Goal: Task Accomplishment & Management: Manage account settings

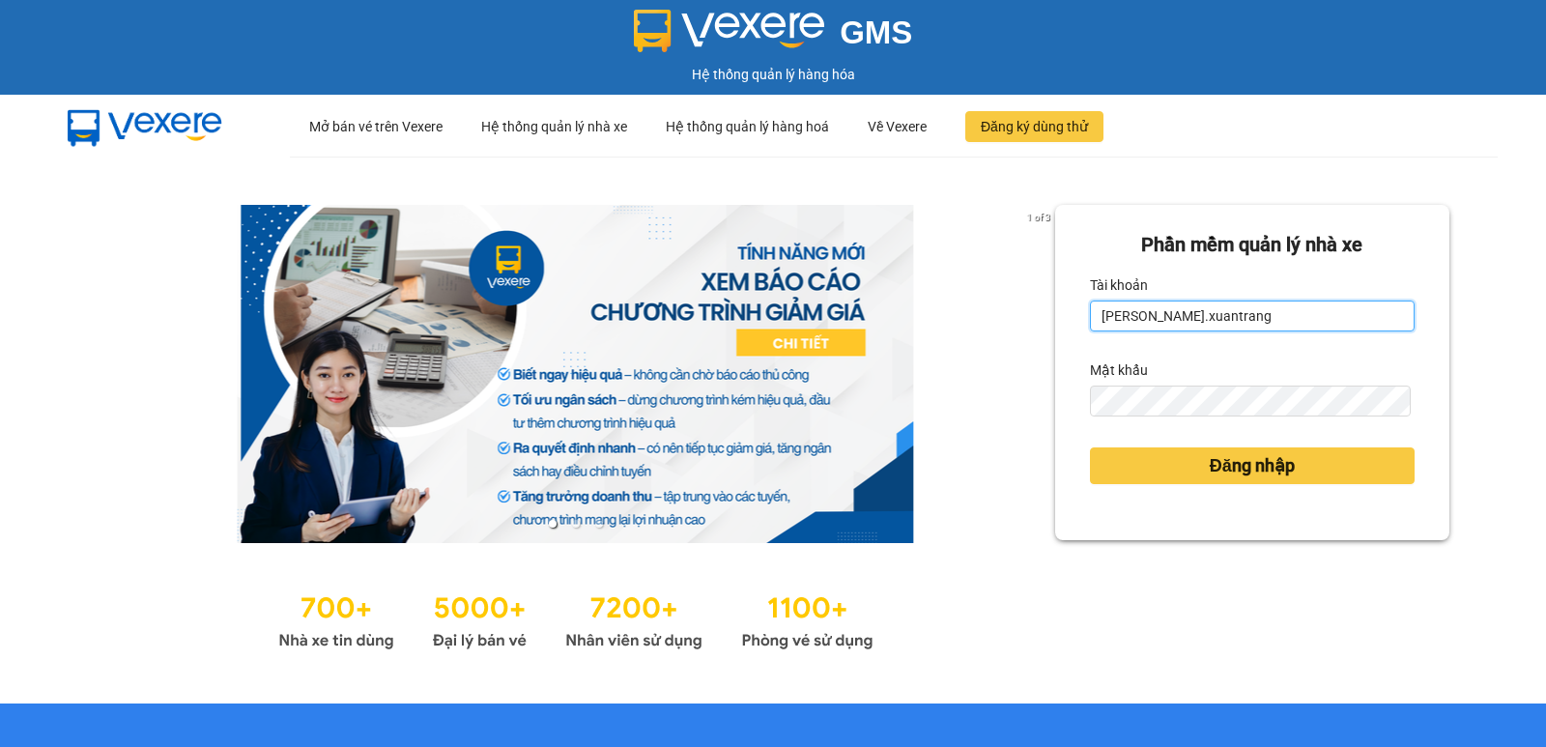
drag, startPoint x: 1200, startPoint y: 315, endPoint x: 973, endPoint y: 352, distance: 230.0
click at [818, 348] on div "1 of 3 Phần mềm quản lý nhà xe [PERSON_NAME].xuantrang Mật khẩu Đăng nhập" at bounding box center [773, 430] width 1546 height 547
drag, startPoint x: 1248, startPoint y: 324, endPoint x: 950, endPoint y: 325, distance: 298.6
click at [951, 327] on div "1 of 3 Phần mềm quản lý nhà xe [PERSON_NAME].xuantrang Mật khẩu Đăng nhập" at bounding box center [773, 430] width 1546 height 547
drag, startPoint x: 1274, startPoint y: 323, endPoint x: 1055, endPoint y: 333, distance: 219.6
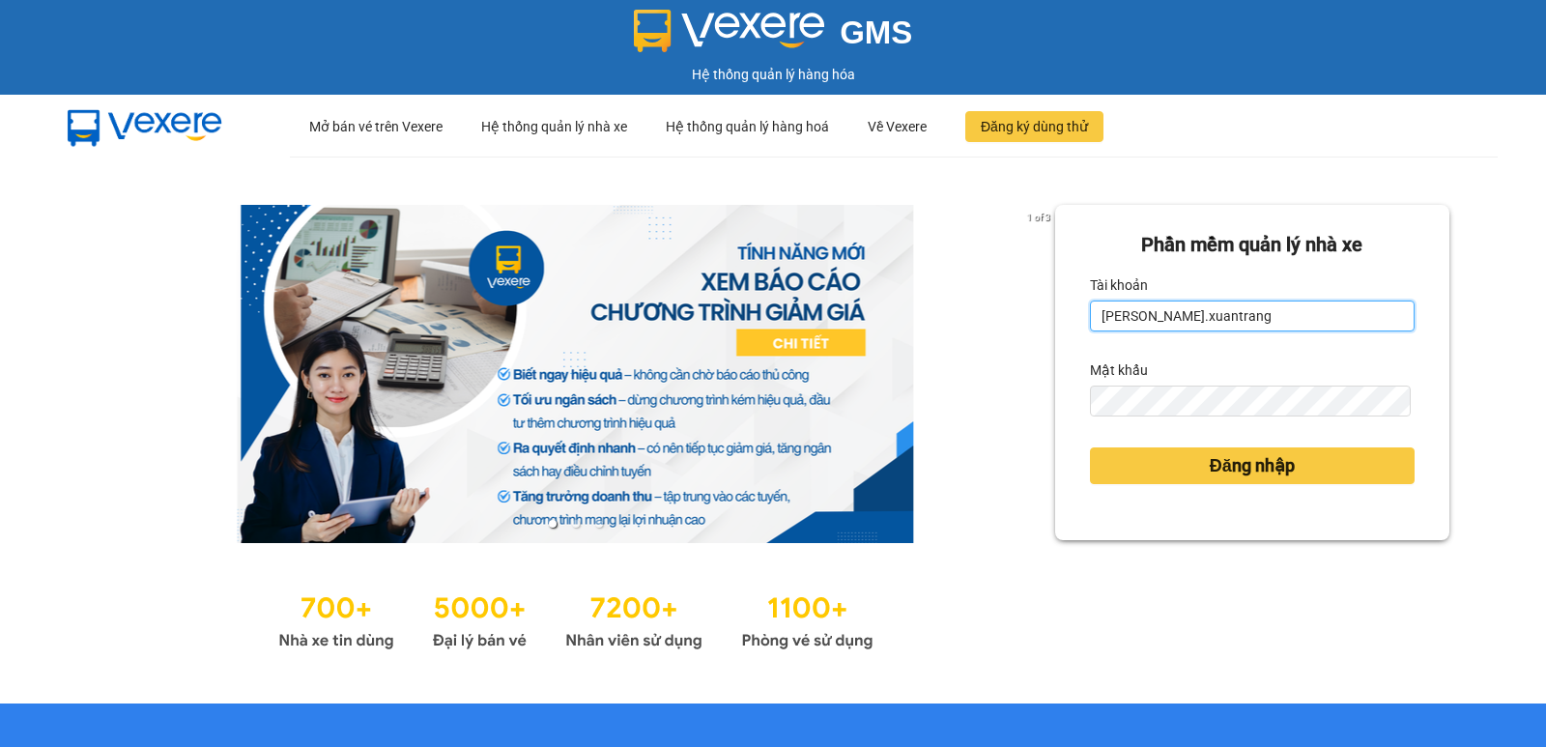
click at [1055, 333] on div "Phần mềm quản lý nhà xe [PERSON_NAME].xuantrang Mật khẩu Đăng nhập" at bounding box center [1252, 372] width 394 height 335
type input "hbngoc.xuantrang"
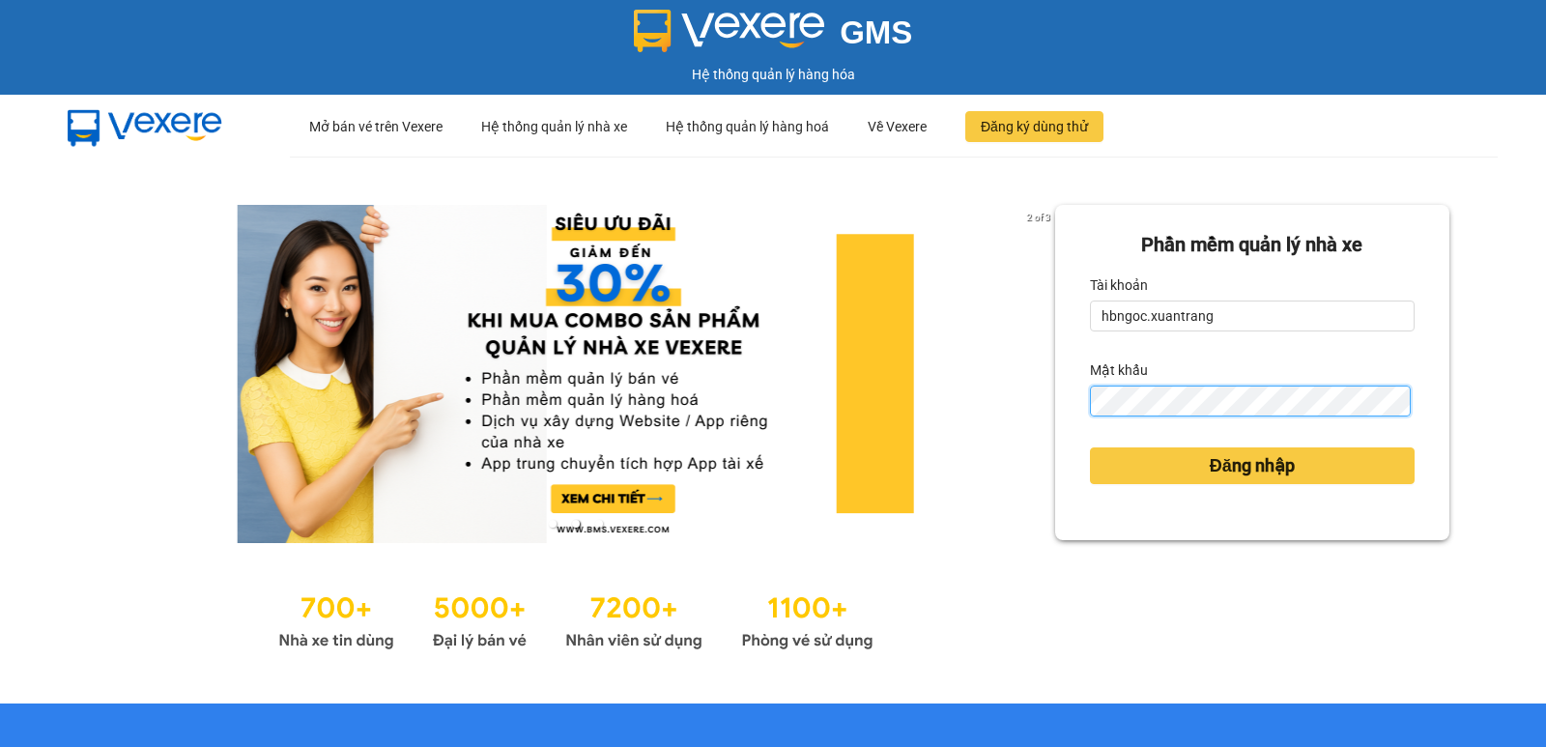
click at [949, 419] on div "2 of 3 Phần mềm quản lý nhà xe Tài khoản hbngoc.xuantrang Mật khẩu Đăng nhập" at bounding box center [773, 430] width 1546 height 547
click at [1072, 399] on div "Phần mềm quản lý nhà xe Tài khoản hbngoc.xuantrang Mật khẩu Đăng nhập" at bounding box center [1252, 372] width 394 height 335
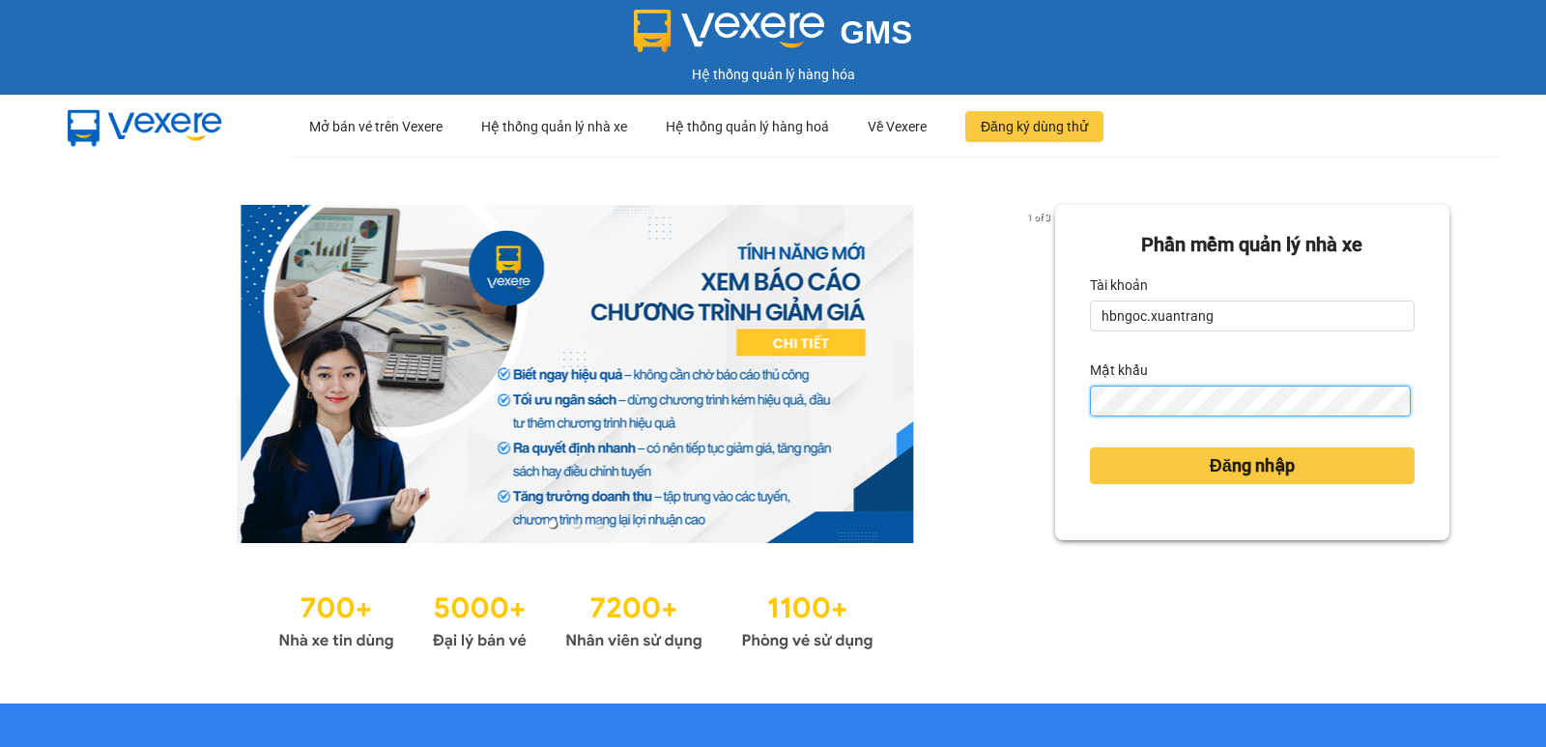
click at [1090, 447] on button "Đăng nhập" at bounding box center [1252, 465] width 325 height 37
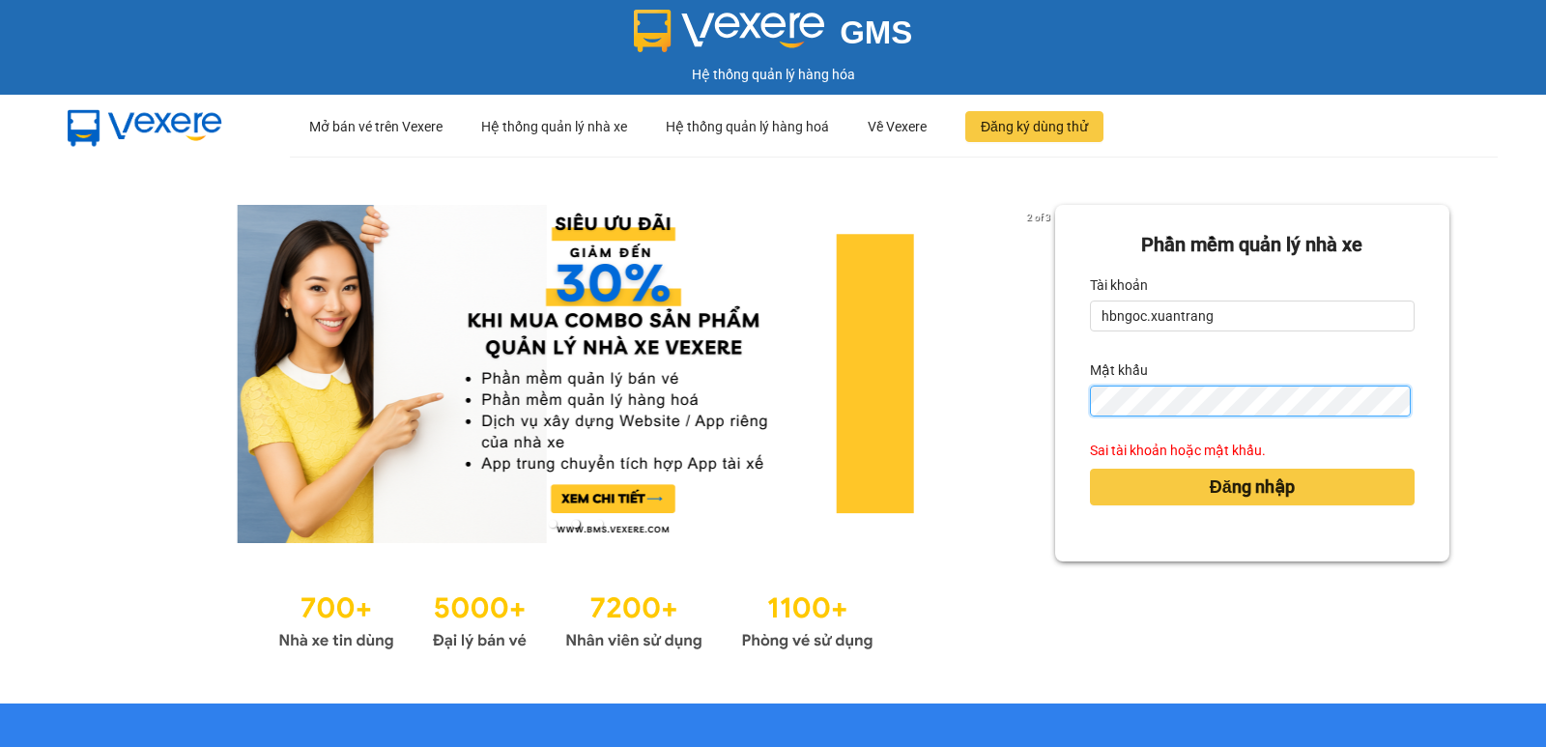
click at [984, 423] on div "2 of 3 Phần mềm quản lý nhà xe Tài khoản hbngoc.xuantrang Mật khẩu Sai tài khoả…" at bounding box center [773, 430] width 1546 height 547
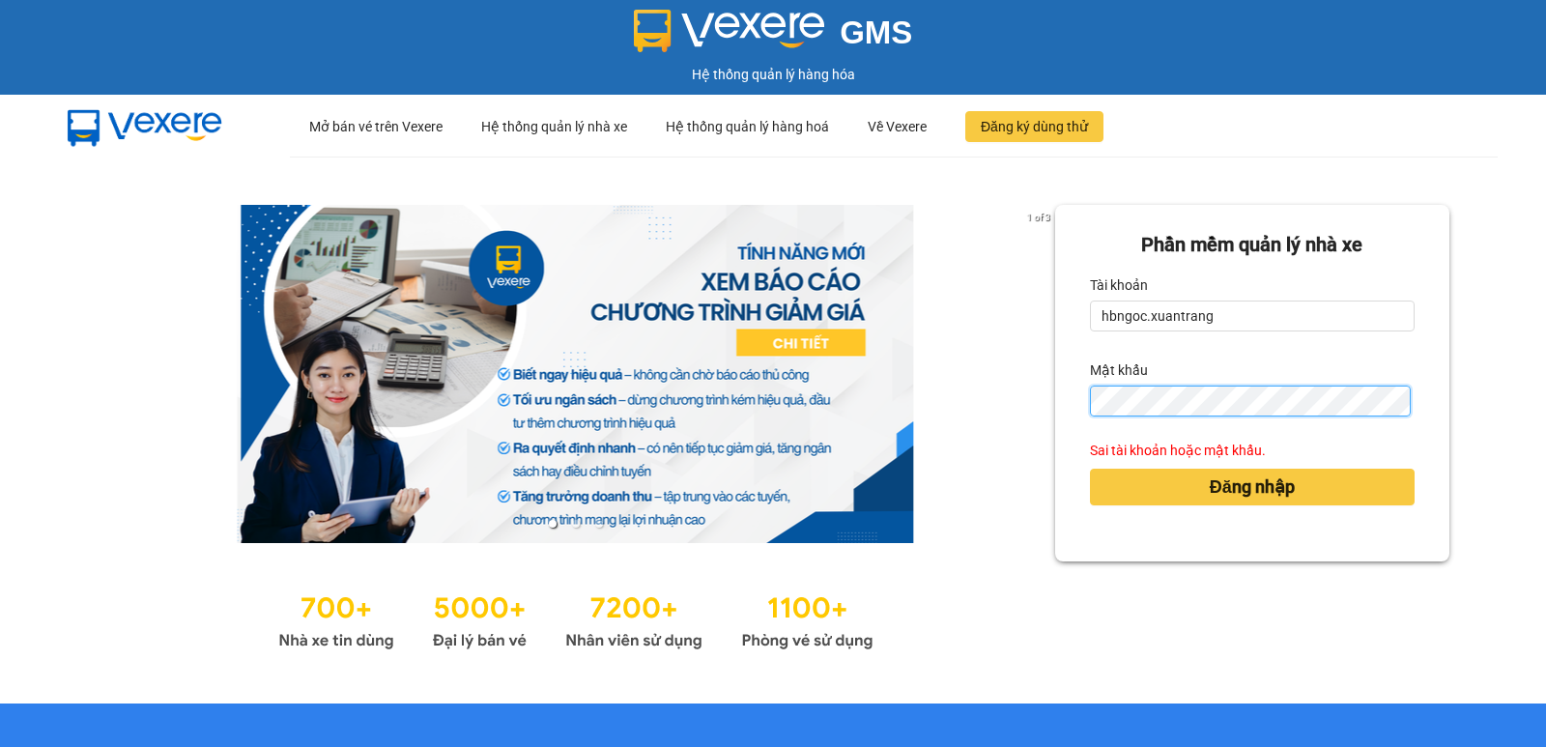
click at [1090, 469] on button "Đăng nhập" at bounding box center [1252, 487] width 325 height 37
